Goal: Transaction & Acquisition: Register for event/course

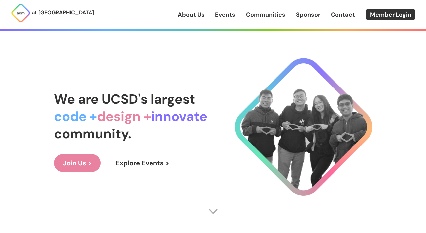
click at [229, 17] on link "Events" at bounding box center [225, 14] width 20 height 9
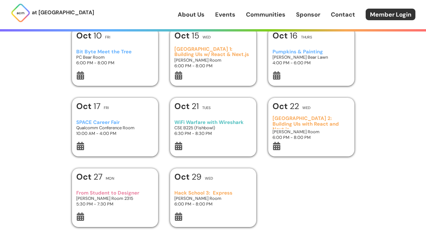
scroll to position [38, 0]
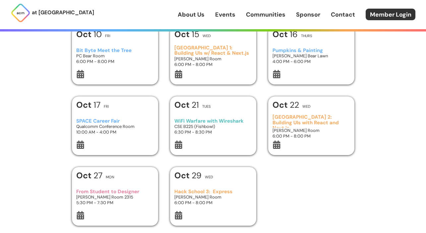
click at [223, 190] on h3 "Hack School 3: Express" at bounding box center [212, 192] width 77 height 6
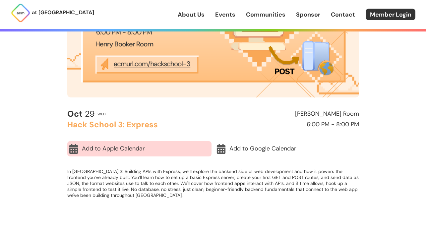
scroll to position [134, 0]
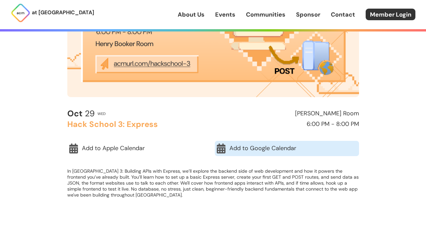
click at [223, 146] on icon at bounding box center [221, 149] width 10 height 10
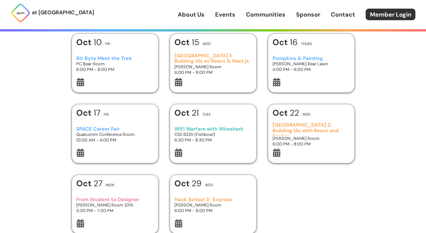
scroll to position [29, 0]
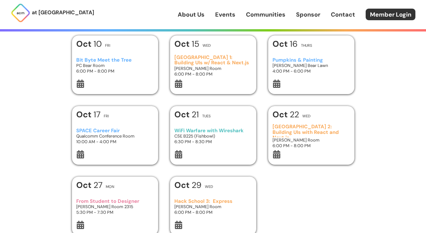
click at [315, 145] on h3 "6:00 PM - 8:00 PM" at bounding box center [310, 146] width 77 height 6
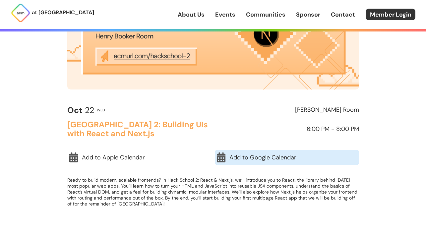
scroll to position [143, 0]
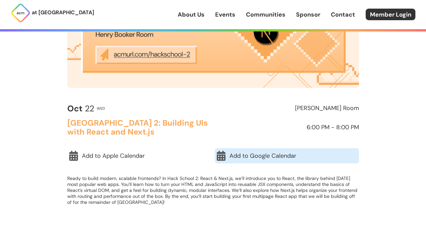
click at [238, 155] on link "Add to Google Calendar" at bounding box center [287, 155] width 144 height 15
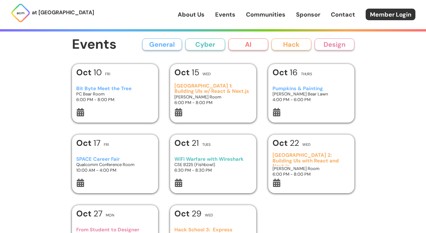
click at [297, 45] on button "Hack" at bounding box center [291, 44] width 40 height 12
